Goal: Task Accomplishment & Management: Manage account settings

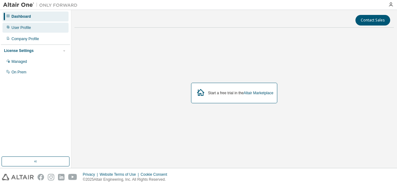
click at [27, 23] on div "User Profile" at bounding box center [35, 28] width 66 height 10
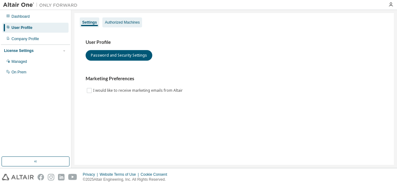
click at [117, 20] on div "Authorized Machines" at bounding box center [122, 22] width 35 height 5
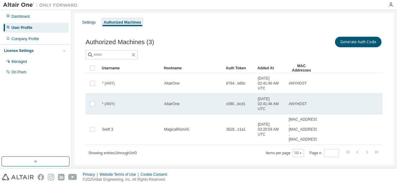
scroll to position [12, 0]
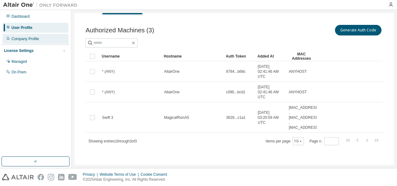
click at [22, 38] on div "Company Profile" at bounding box center [25, 38] width 28 height 5
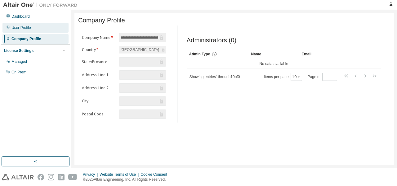
click at [23, 32] on div "User Profile" at bounding box center [35, 28] width 66 height 10
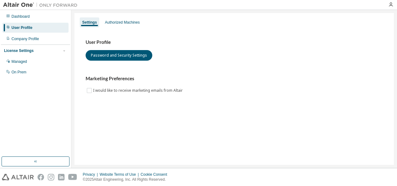
click at [52, 67] on div "Managed On Prem" at bounding box center [35, 66] width 69 height 20
click at [53, 63] on div "Managed" at bounding box center [35, 61] width 66 height 10
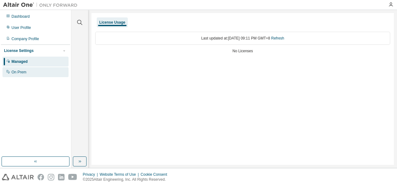
click at [28, 72] on div "On Prem" at bounding box center [35, 72] width 66 height 10
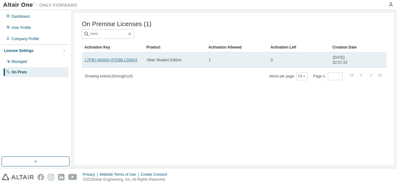
click at [118, 62] on link "L7F9Q-NK8NA-9TEBB-LGWO4" at bounding box center [111, 60] width 53 height 4
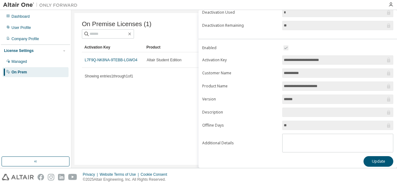
scroll to position [97, 0]
click at [343, 97] on input "******" at bounding box center [335, 98] width 102 height 6
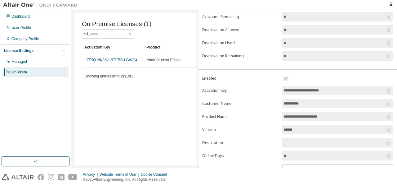
scroll to position [4, 0]
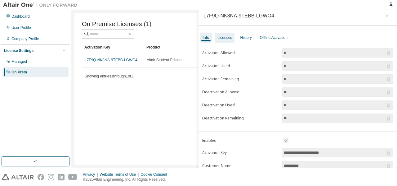
click at [224, 42] on div "Licenses" at bounding box center [225, 38] width 20 height 10
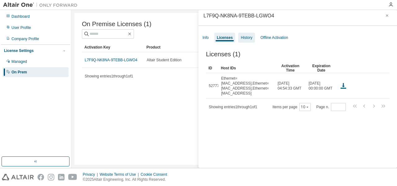
click at [248, 40] on div "History" at bounding box center [246, 38] width 16 height 10
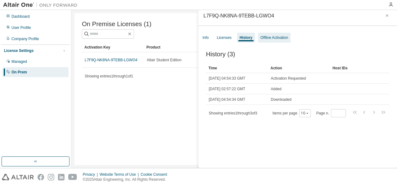
click at [276, 33] on div "Offline Activation" at bounding box center [274, 38] width 33 height 10
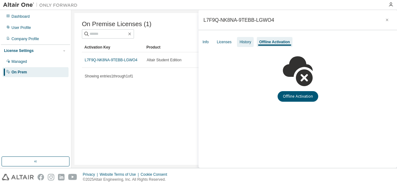
click at [250, 41] on div "History" at bounding box center [245, 42] width 16 height 10
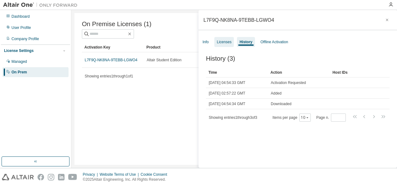
click at [220, 47] on div "Licenses" at bounding box center [224, 42] width 20 height 10
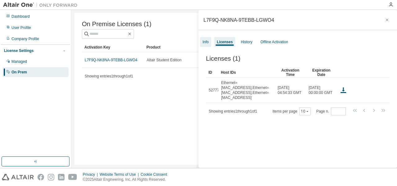
click at [211, 43] on div "Info" at bounding box center [205, 42] width 11 height 10
